Goal: Use online tool/utility: Utilize a website feature to perform a specific function

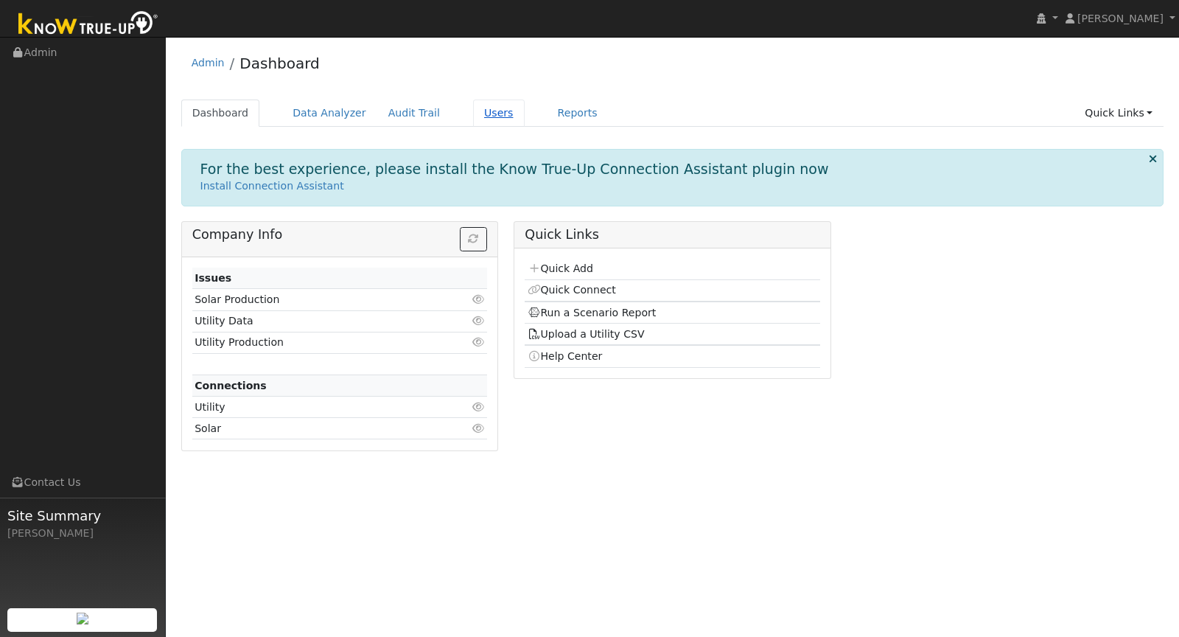
click at [478, 115] on link "Users" at bounding box center [499, 112] width 52 height 27
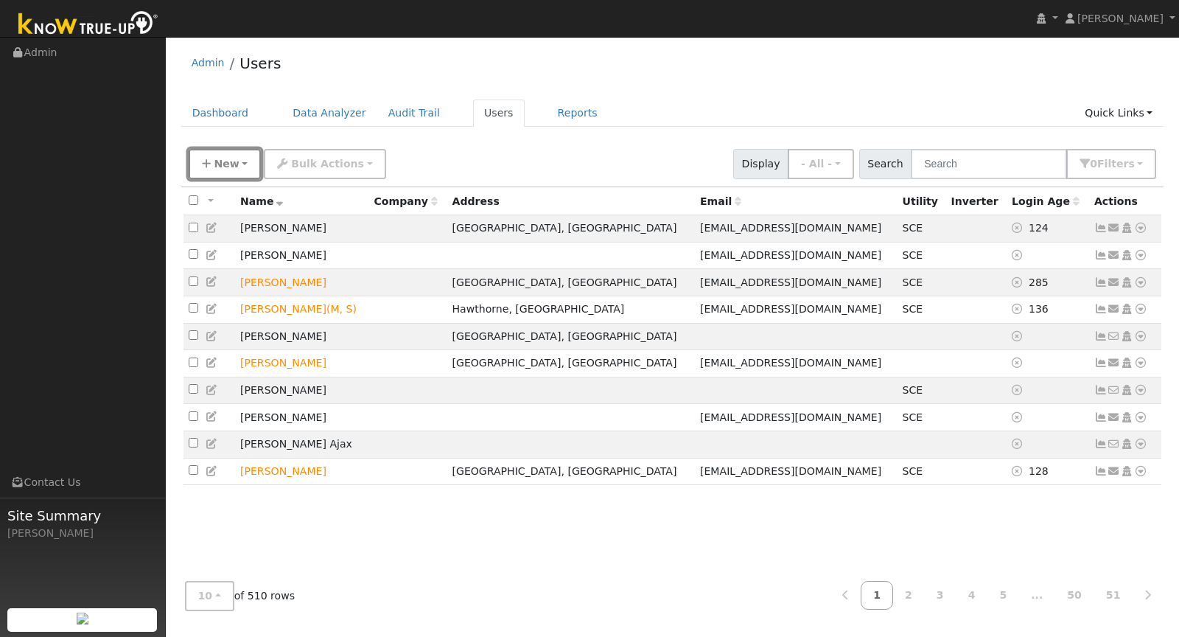
drag, startPoint x: 239, startPoint y: 156, endPoint x: 245, endPoint y: 164, distance: 10.5
click at [239, 155] on button "New" at bounding box center [225, 164] width 73 height 30
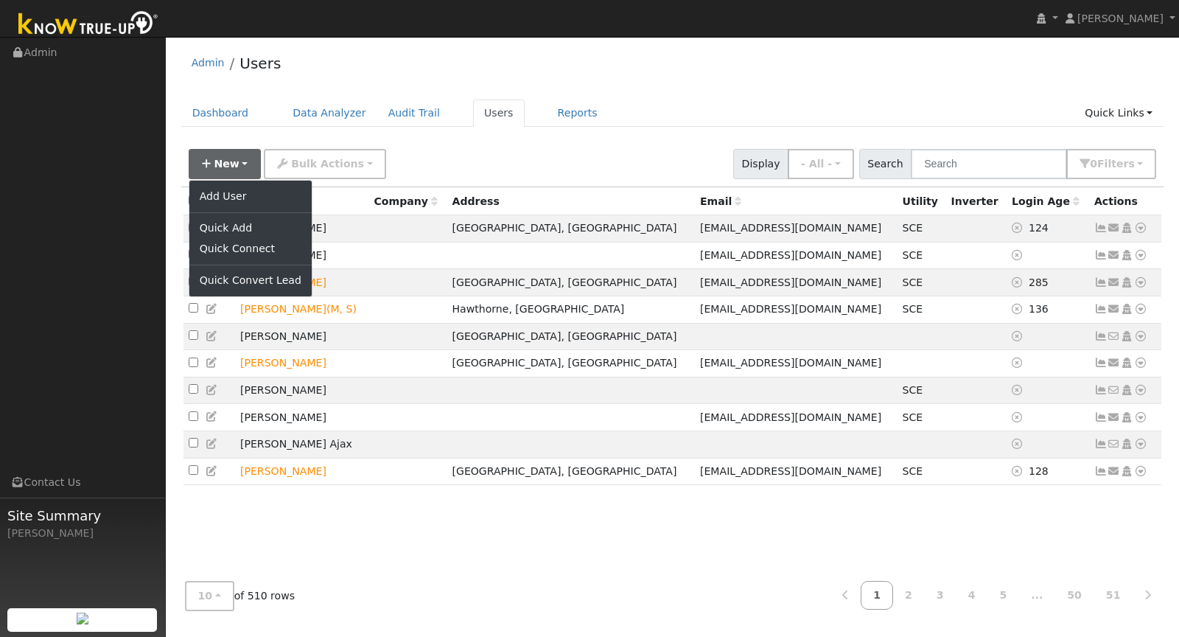
click at [243, 183] on ul "Add User Quick Add Quick Connect Quick Convert Lead" at bounding box center [251, 238] width 124 height 117
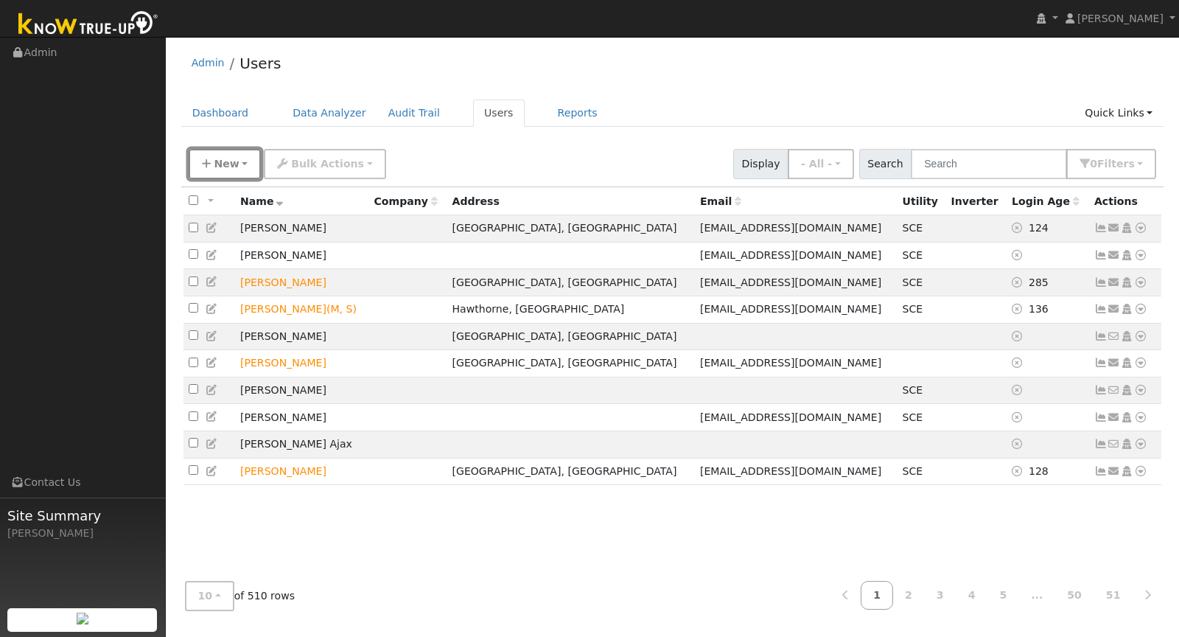
drag, startPoint x: 226, startPoint y: 165, endPoint x: 233, endPoint y: 186, distance: 22.4
click at [226, 166] on span "New" at bounding box center [226, 164] width 25 height 12
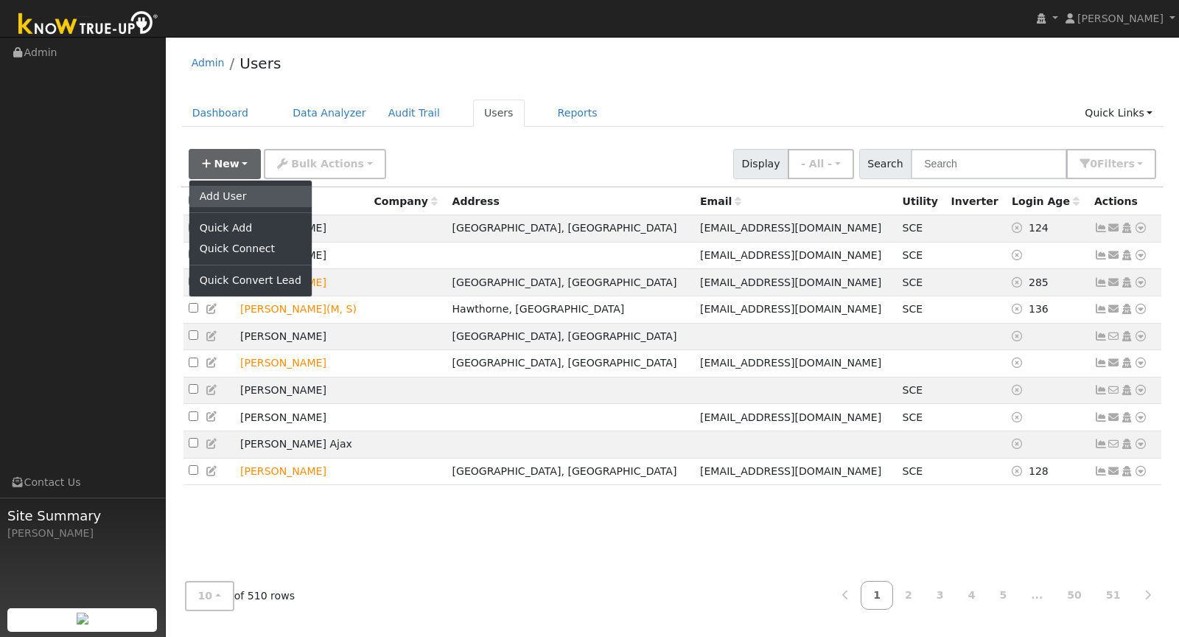
click at [233, 196] on link "Add User" at bounding box center [250, 196] width 122 height 21
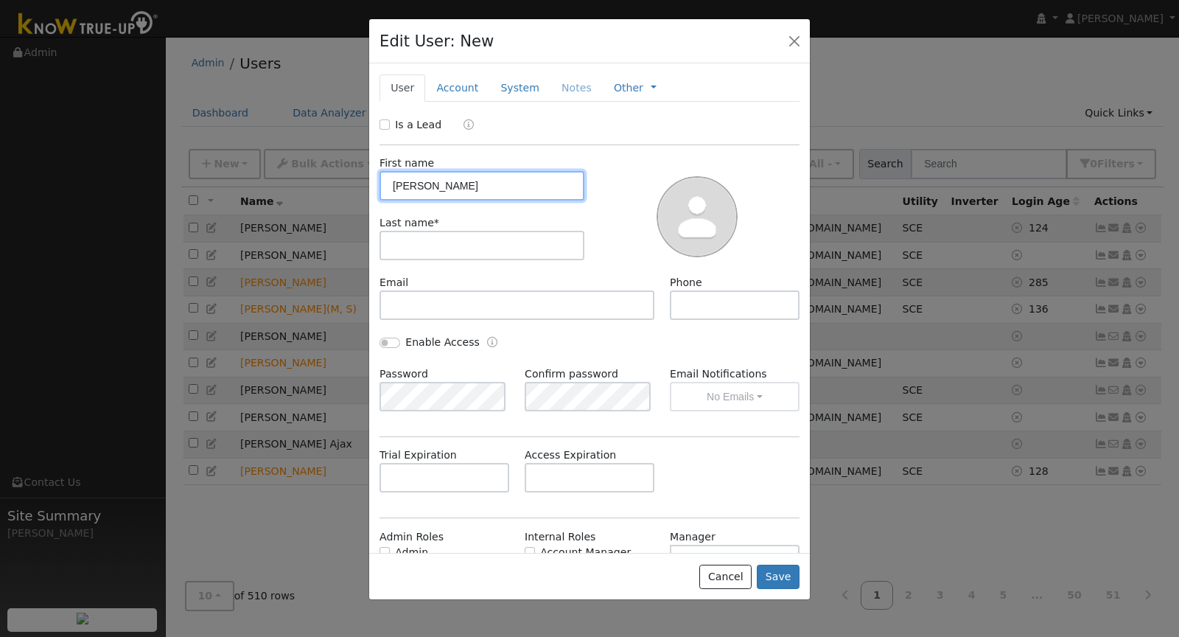
type input "Edwin"
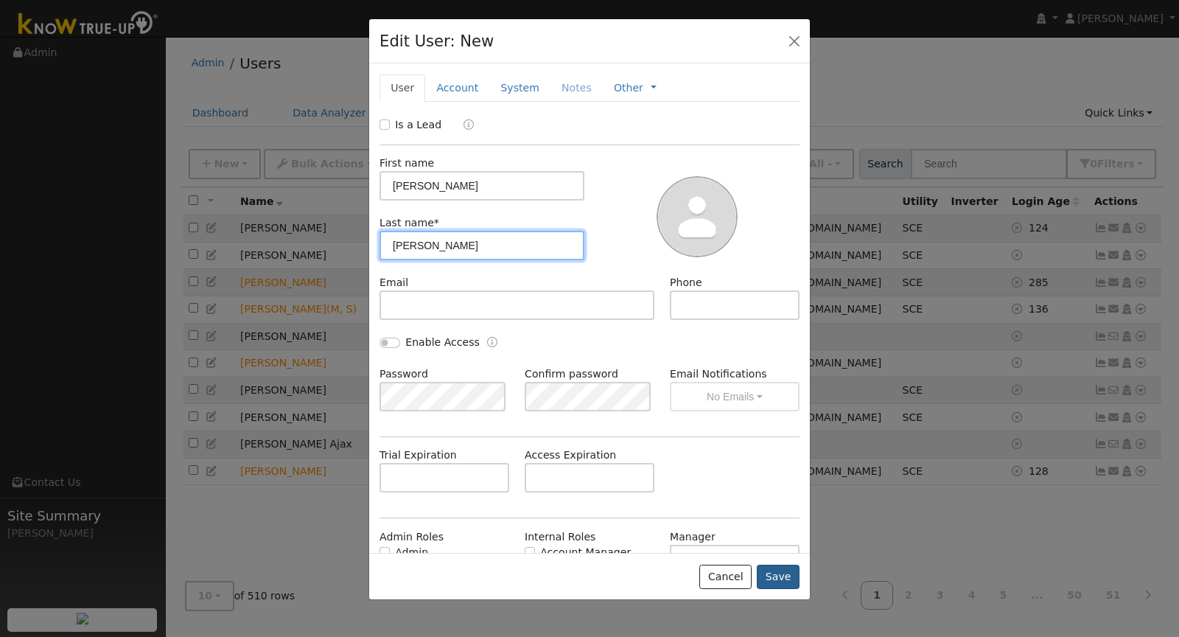
type input "Martinez"
click at [778, 580] on button "Save" at bounding box center [778, 576] width 43 height 25
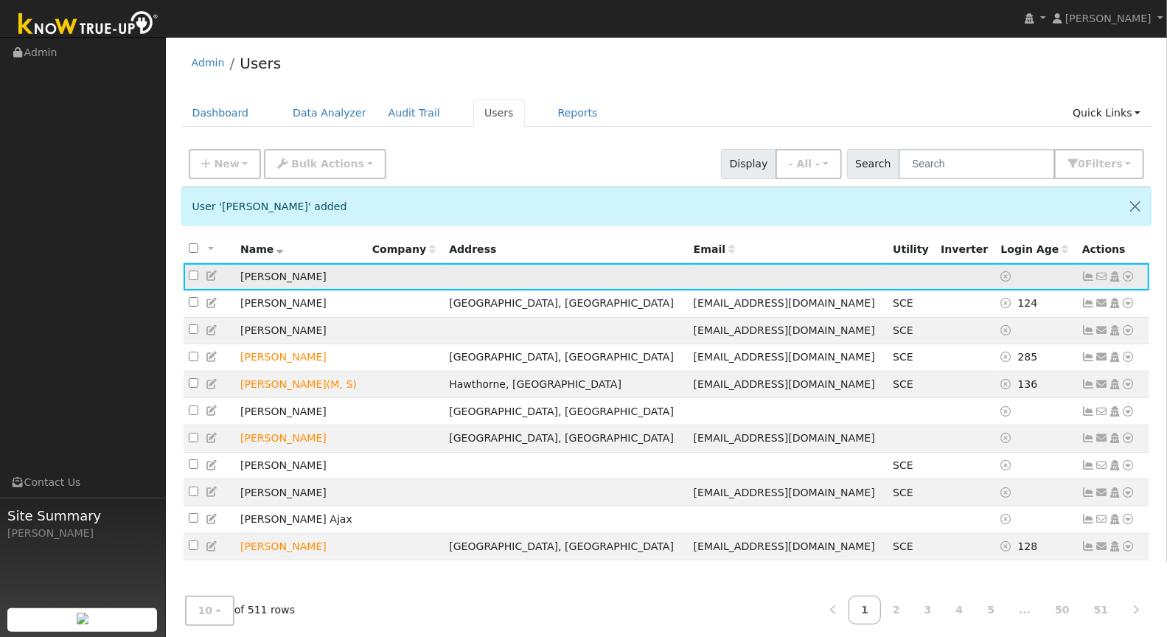
click at [1128, 273] on icon at bounding box center [1128, 276] width 13 height 10
drag, startPoint x: 990, startPoint y: 332, endPoint x: 1004, endPoint y: 341, distance: 16.6
click at [0, 0] on link "Scenario" at bounding box center [0, 0] width 0 height 0
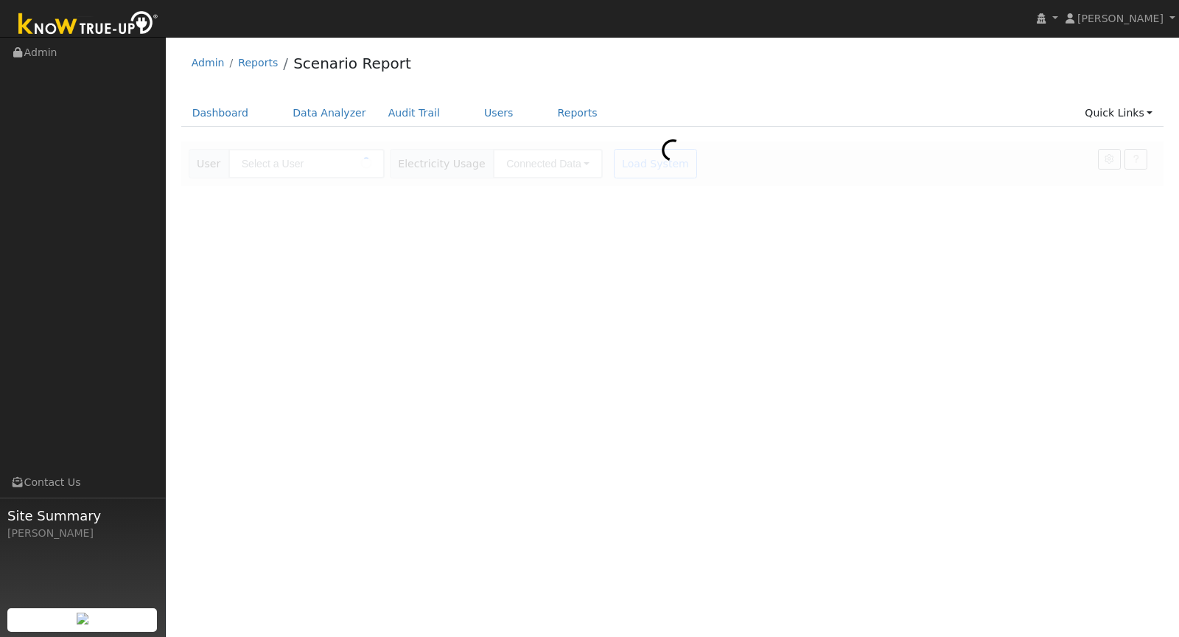
type input "[PERSON_NAME]"
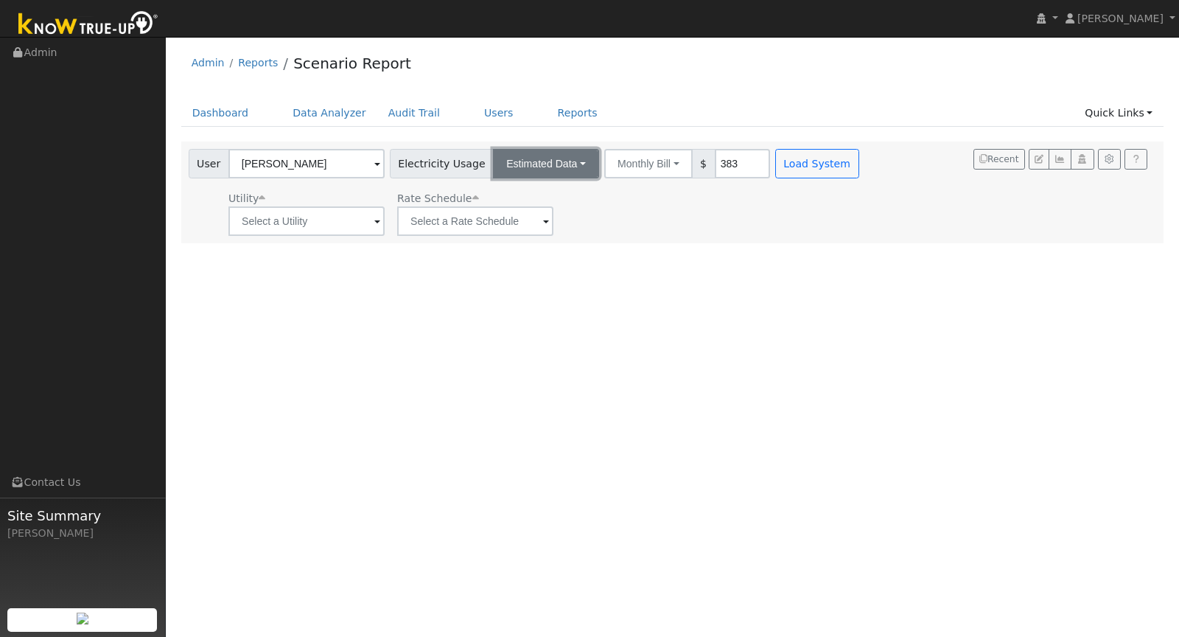
click at [550, 172] on button "Estimated Data" at bounding box center [546, 163] width 106 height 29
click at [539, 240] on link "CSV Data" at bounding box center [546, 238] width 105 height 21
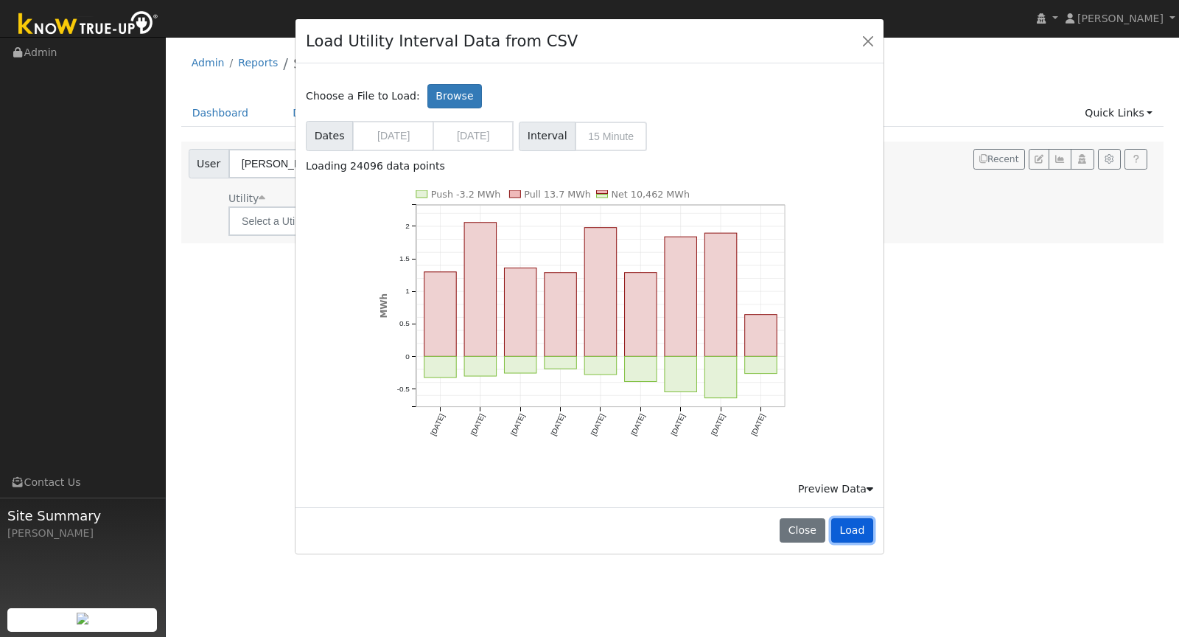
click at [859, 527] on button "Load" at bounding box center [852, 530] width 42 height 25
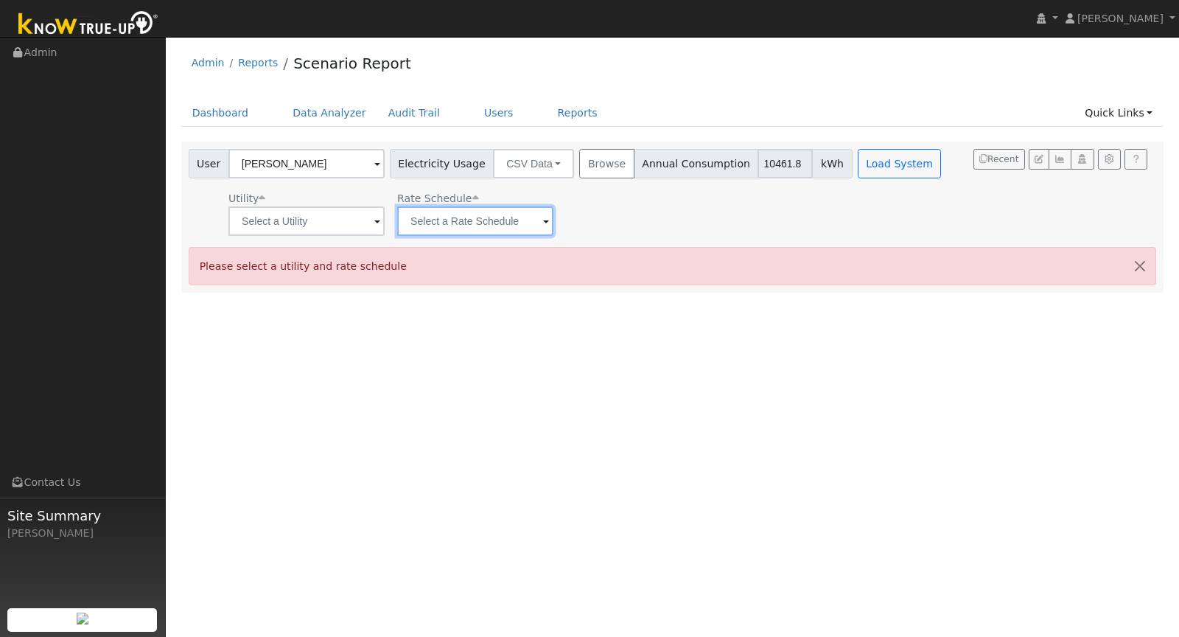
click at [480, 225] on input "text" at bounding box center [475, 220] width 156 height 29
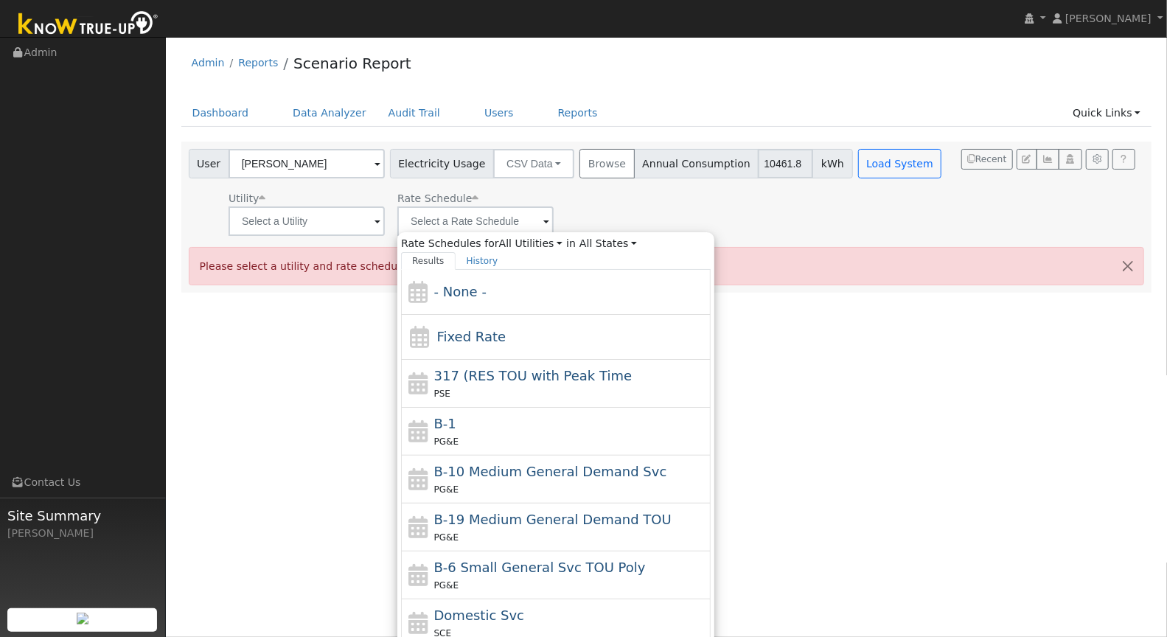
click at [573, 193] on div "Utility Rate Schedule Rate Schedules for All Utilities All Utilities in All Sta…" at bounding box center [567, 211] width 762 height 50
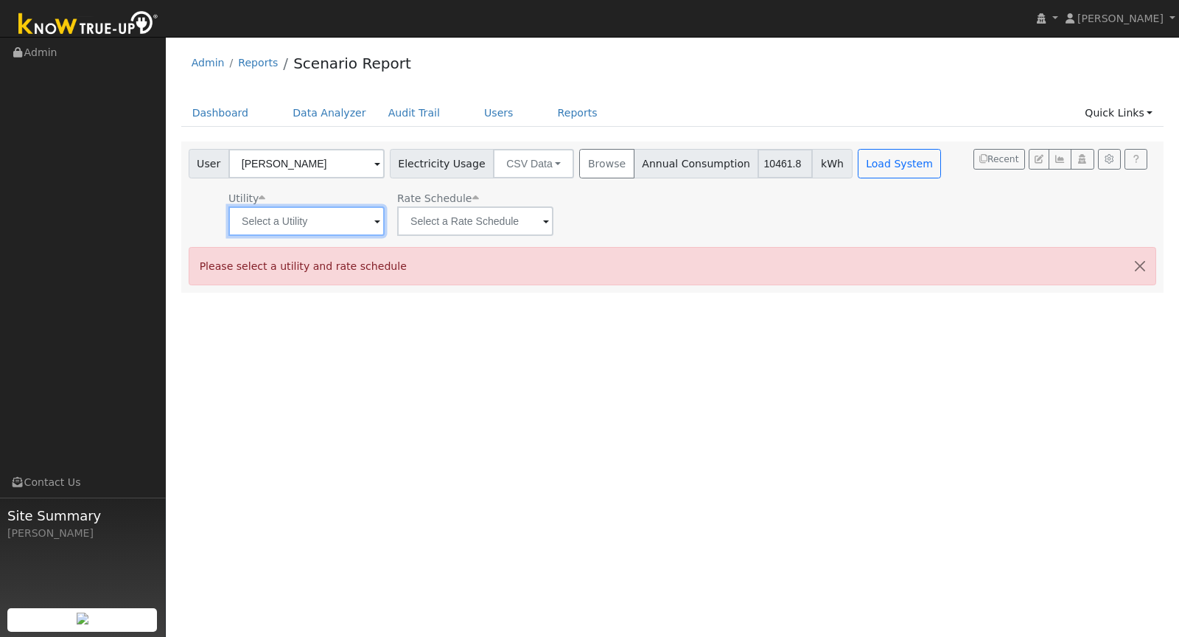
click at [337, 214] on input "text" at bounding box center [306, 220] width 156 height 29
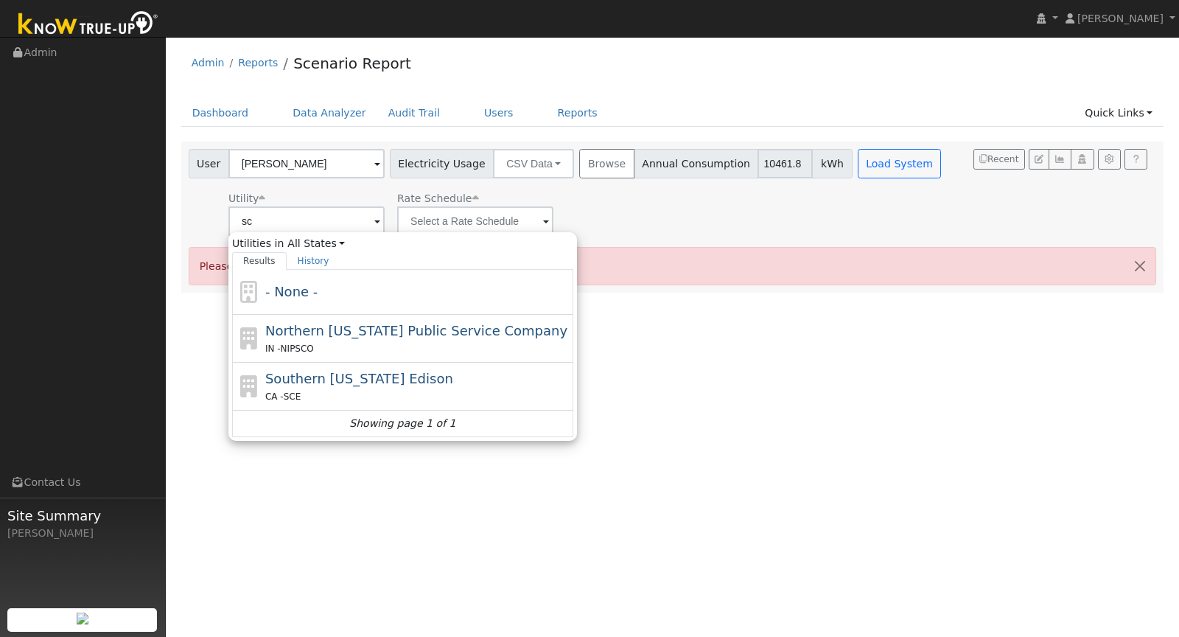
drag, startPoint x: 357, startPoint y: 366, endPoint x: 374, endPoint y: 361, distance: 17.0
click at [359, 368] on div "Southern [US_STATE] Edison CA - SCE" at bounding box center [417, 385] width 305 height 35
type input "Southern [US_STATE] Edison"
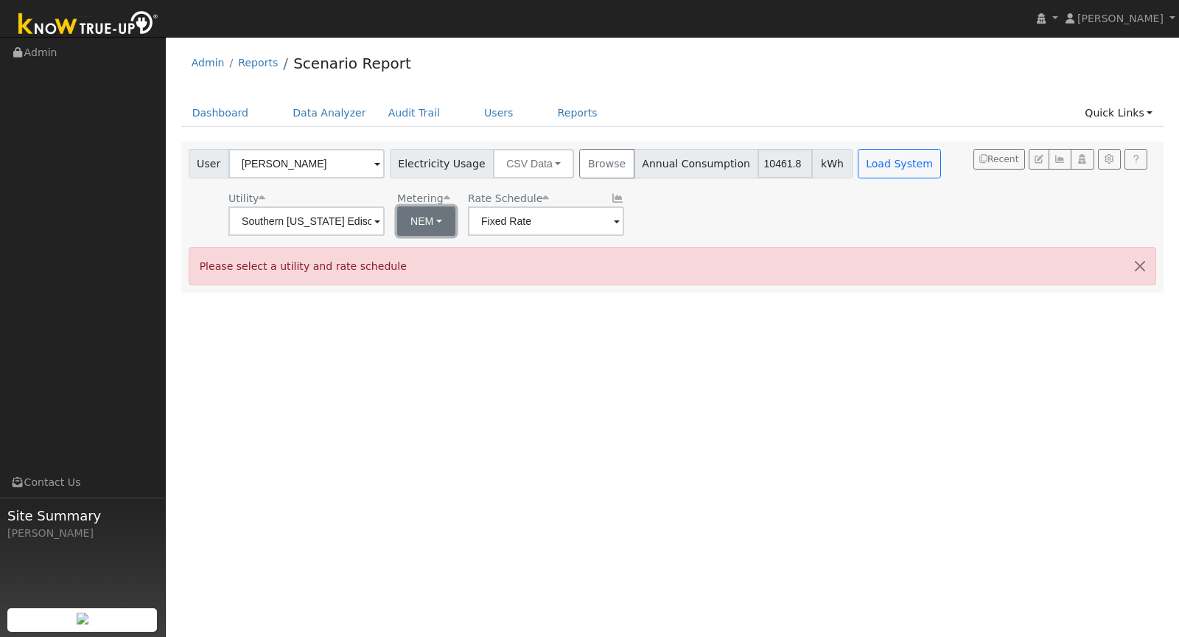
click at [416, 218] on button "NEM" at bounding box center [426, 220] width 58 height 29
drag, startPoint x: 421, startPoint y: 279, endPoint x: 452, endPoint y: 270, distance: 32.0
click at [421, 279] on link "NBT" at bounding box center [431, 275] width 102 height 21
type input "TOU-D-PRIME"
click at [853, 178] on div "User [PERSON_NAME] Account Default Account Default Account Primary Account Elec…" at bounding box center [567, 192] width 762 height 87
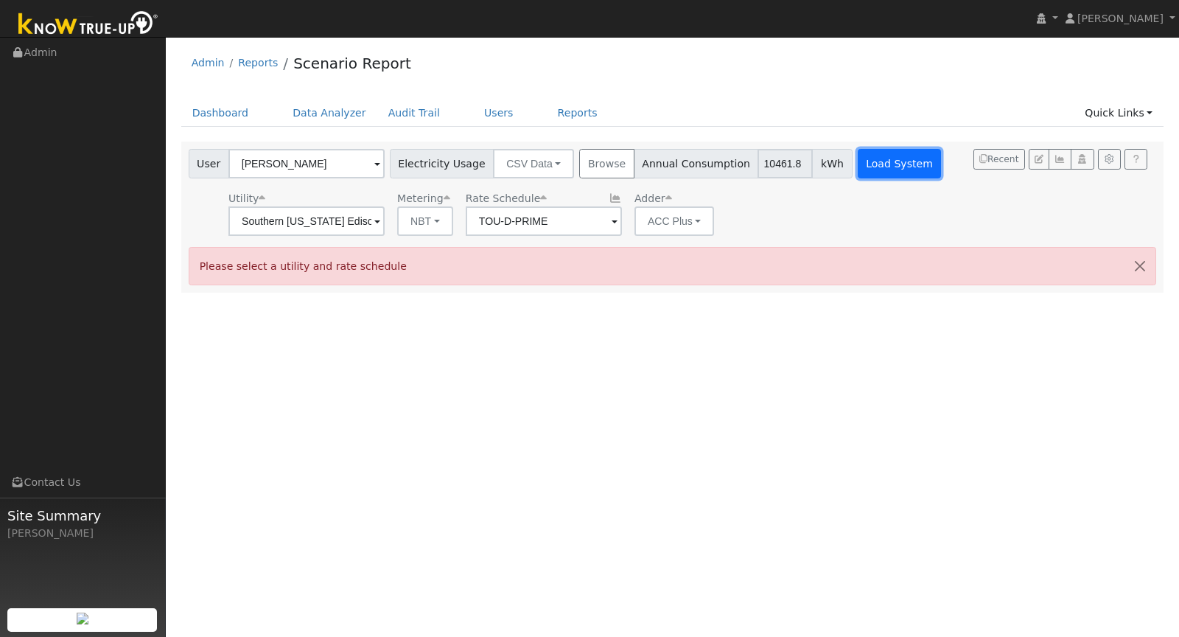
click at [858, 172] on button "Load System" at bounding box center [900, 163] width 84 height 29
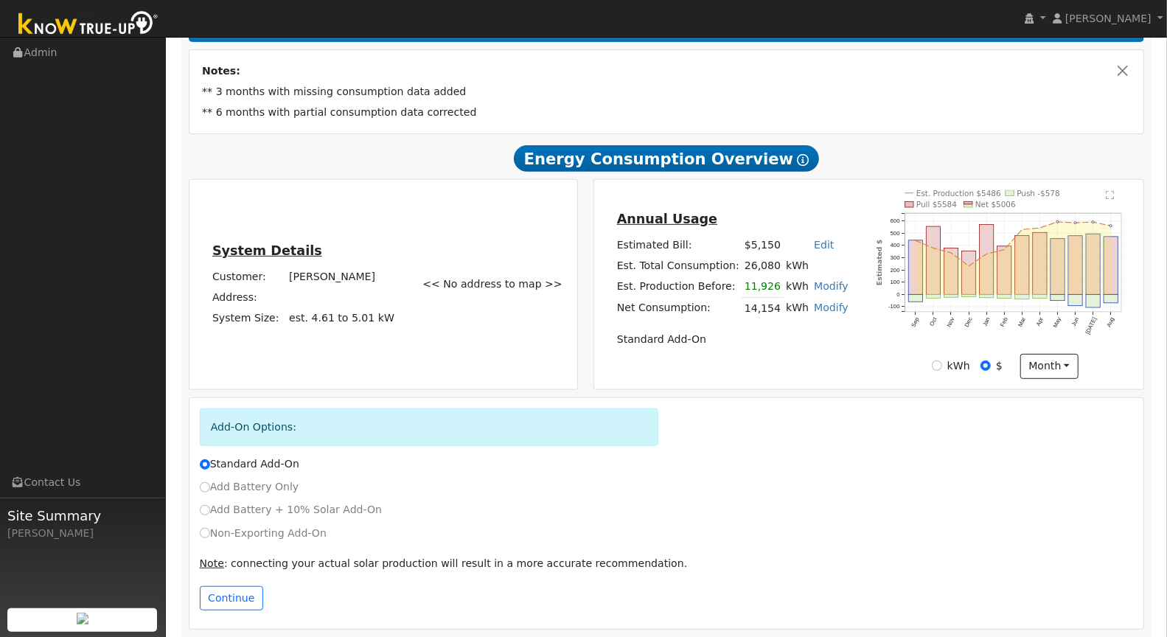
scroll to position [281, 0]
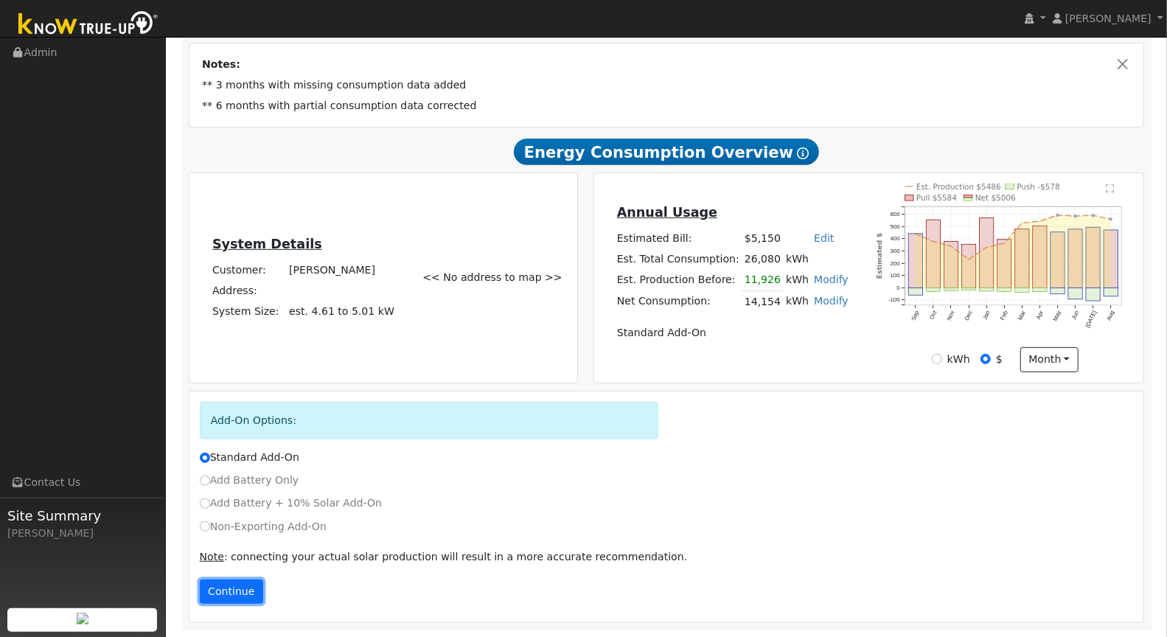
click at [245, 598] on button "Continue" at bounding box center [231, 591] width 63 height 25
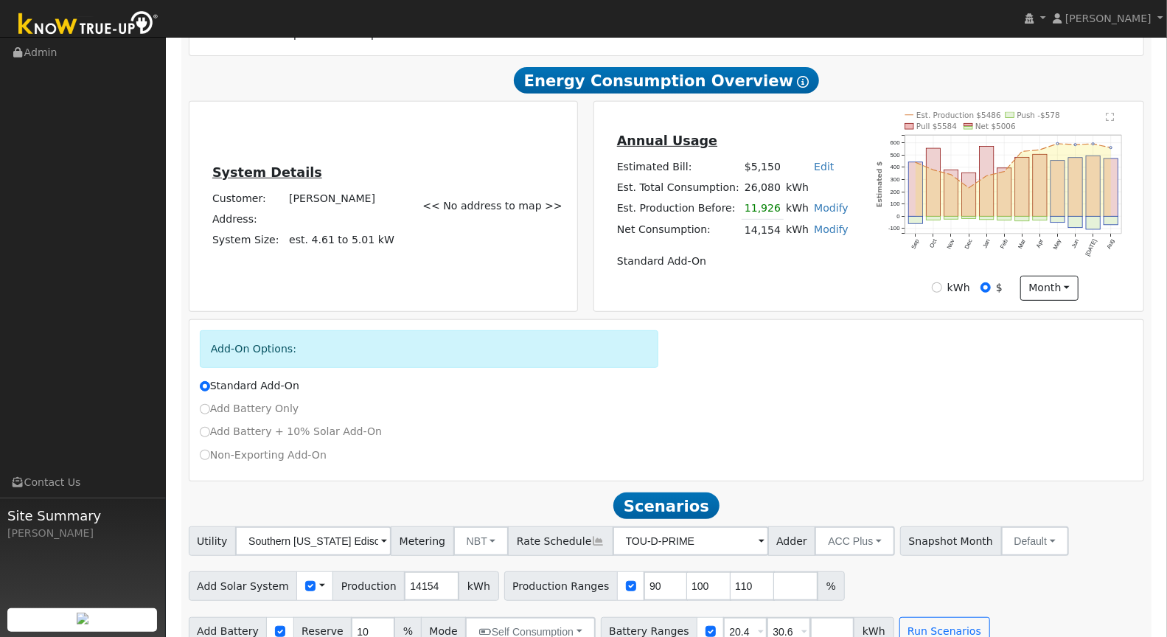
scroll to position [377, 0]
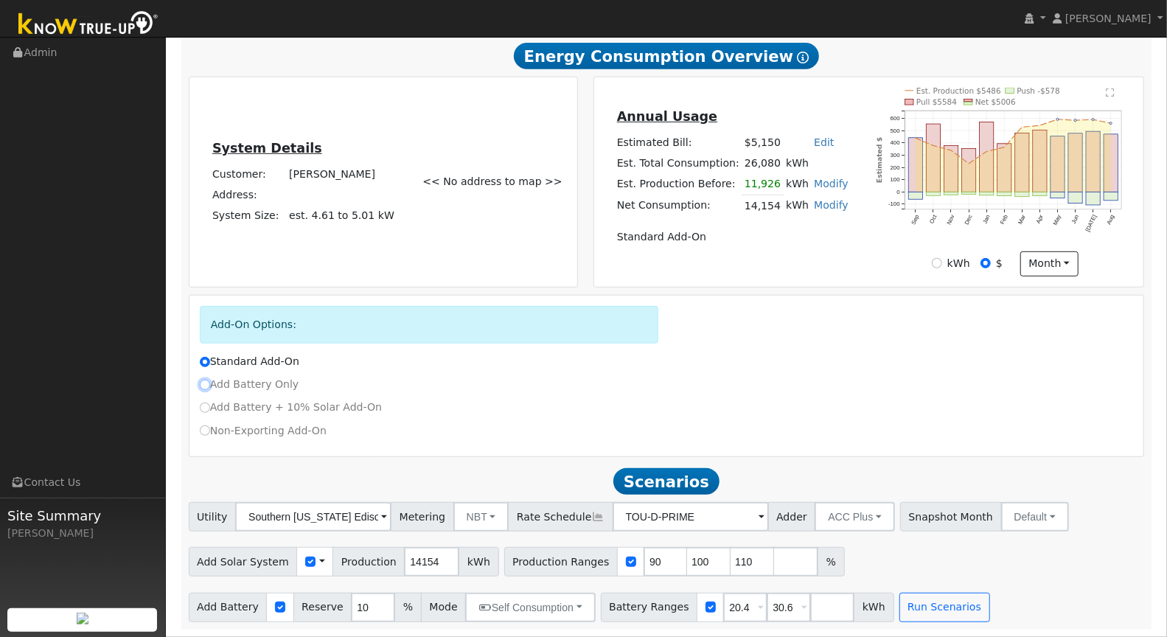
click at [206, 382] on input "Add Battery Only" at bounding box center [205, 385] width 10 height 10
radio input "true"
radio input "false"
checkbox input "false"
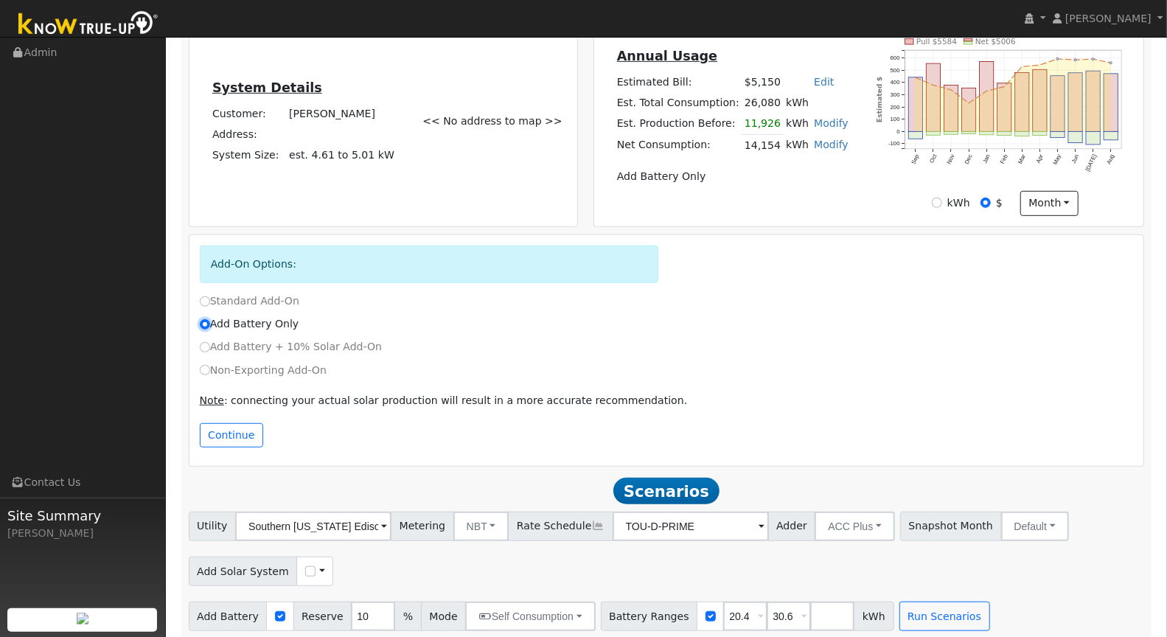
scroll to position [447, 0]
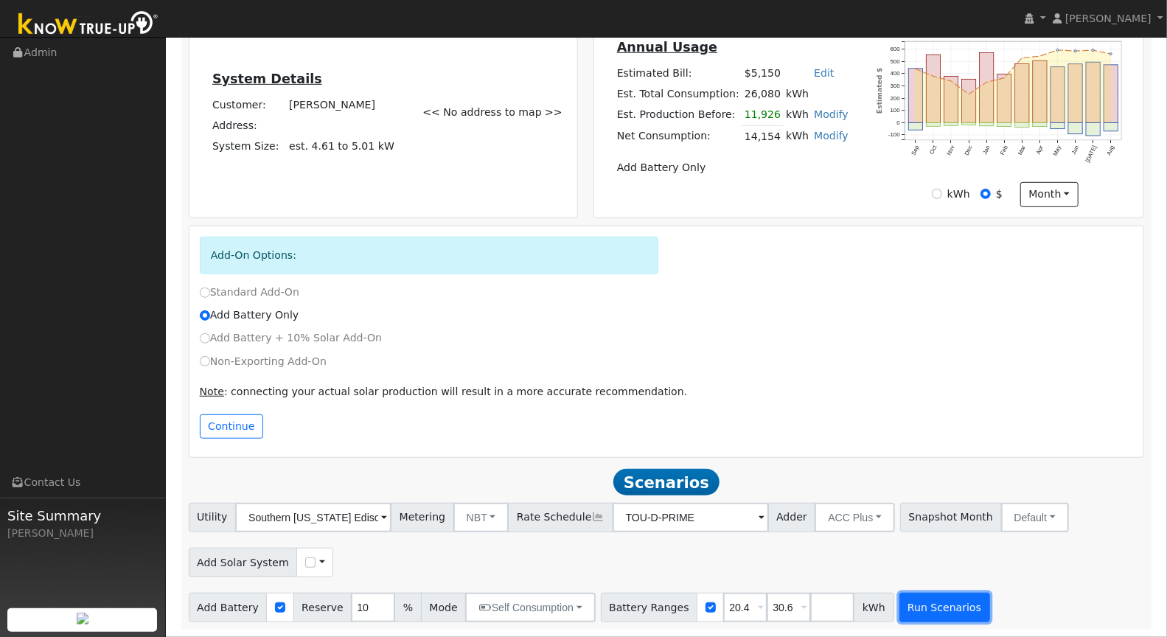
click at [923, 614] on button "Run Scenarios" at bounding box center [944, 606] width 91 height 29
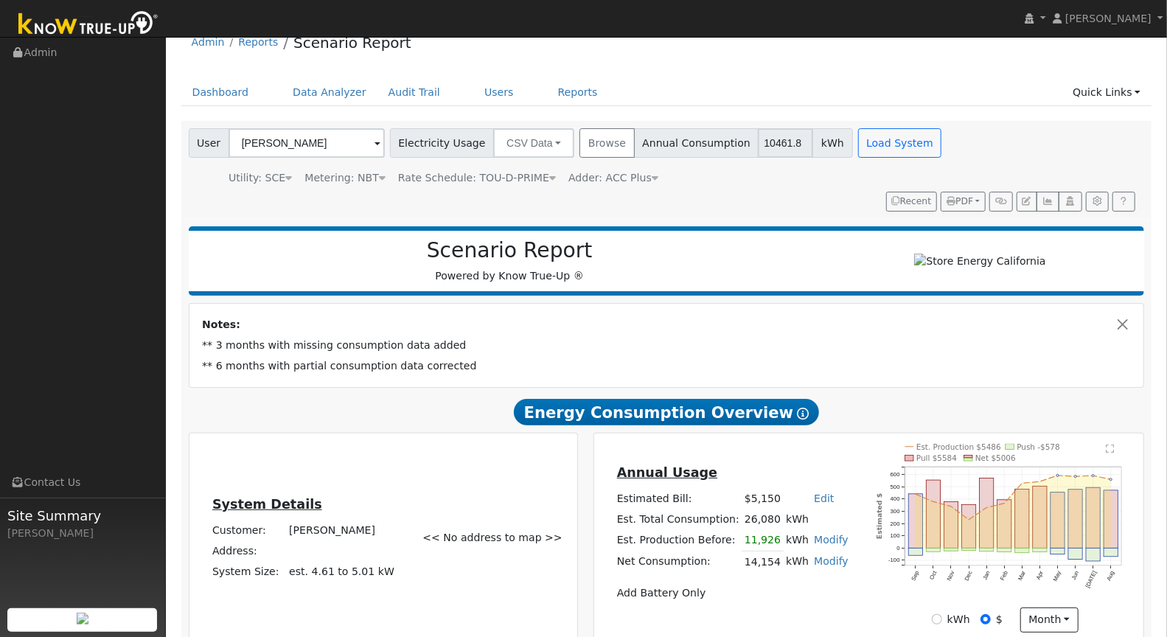
scroll to position [32, 0]
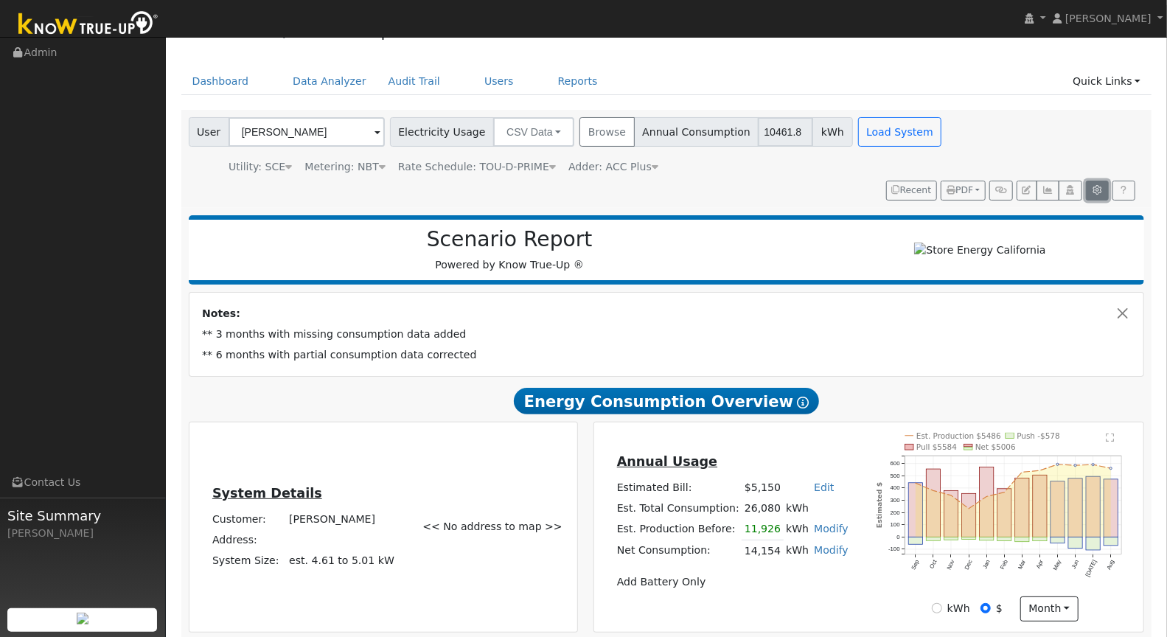
click at [1092, 186] on icon "button" at bounding box center [1096, 190] width 11 height 9
type input "20.4"
type input "30.6"
type input "10"
type input "30"
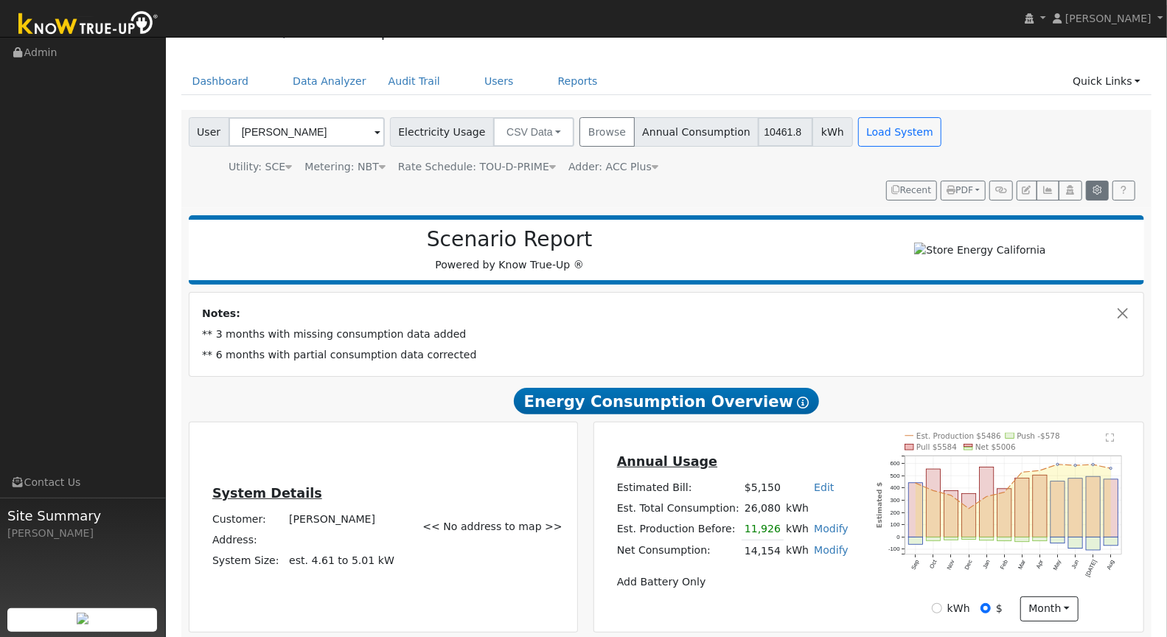
type input "114"
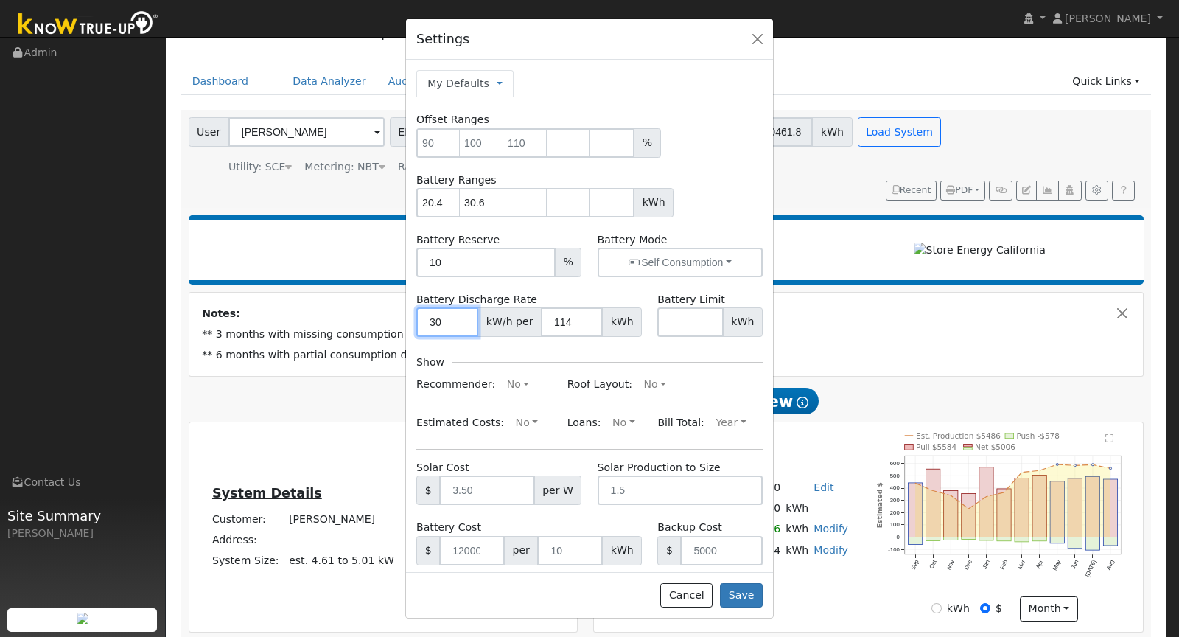
drag, startPoint x: 441, startPoint y: 321, endPoint x: 443, endPoint y: 306, distance: 15.6
click at [420, 316] on input "30" at bounding box center [447, 321] width 62 height 29
type input "7.6"
drag, startPoint x: 566, startPoint y: 321, endPoint x: 531, endPoint y: 305, distance: 38.9
click at [531, 310] on div "7.6 kW/h per 114 kWh" at bounding box center [528, 321] width 225 height 29
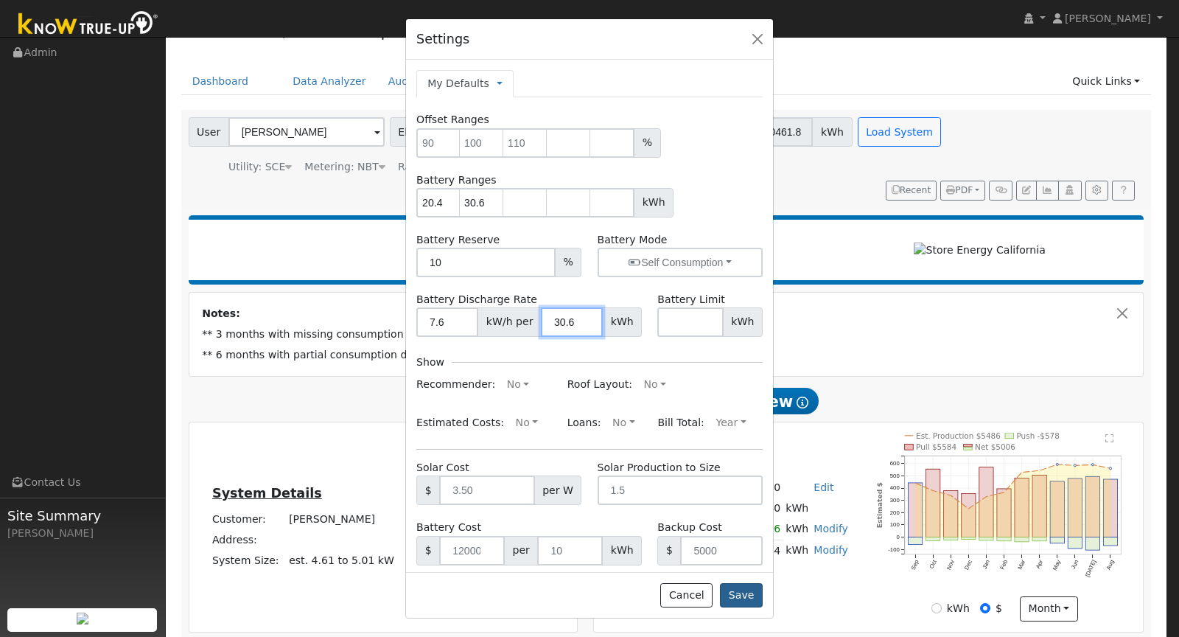
type input "30.6"
click at [746, 590] on button "Save" at bounding box center [741, 595] width 43 height 25
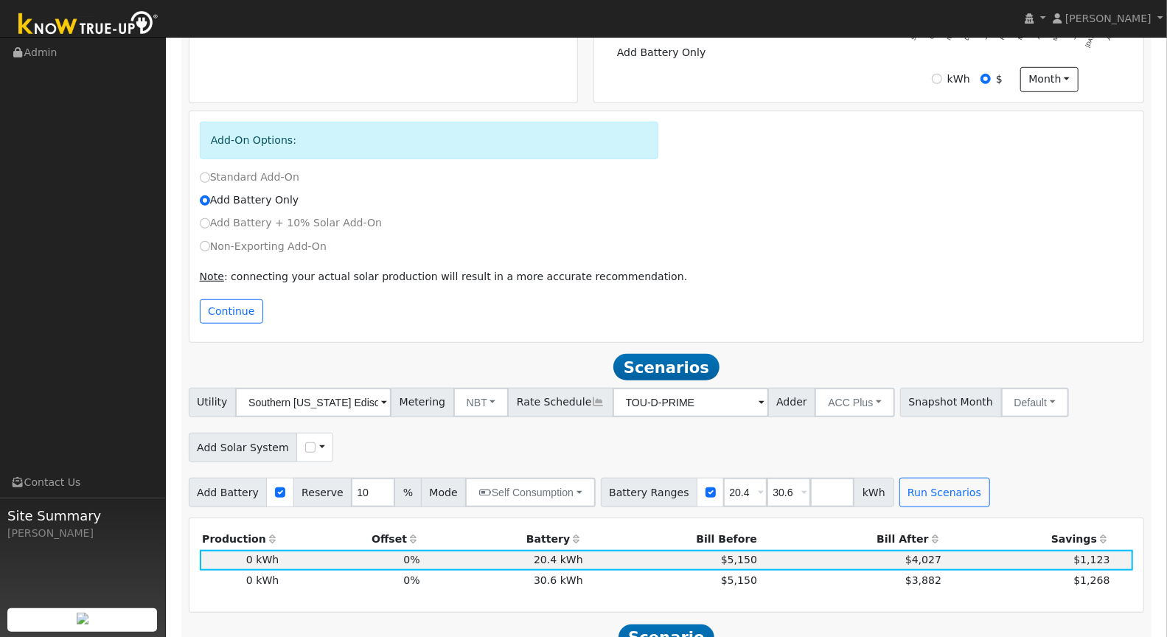
scroll to position [646, 0]
